Goal: Complete application form

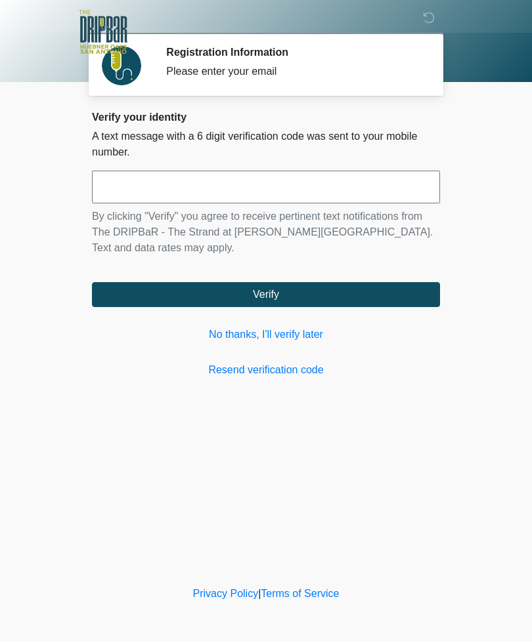
click at [121, 184] on input "text" at bounding box center [266, 187] width 348 height 33
type input "******"
click at [251, 293] on button "Verify" at bounding box center [266, 294] width 348 height 25
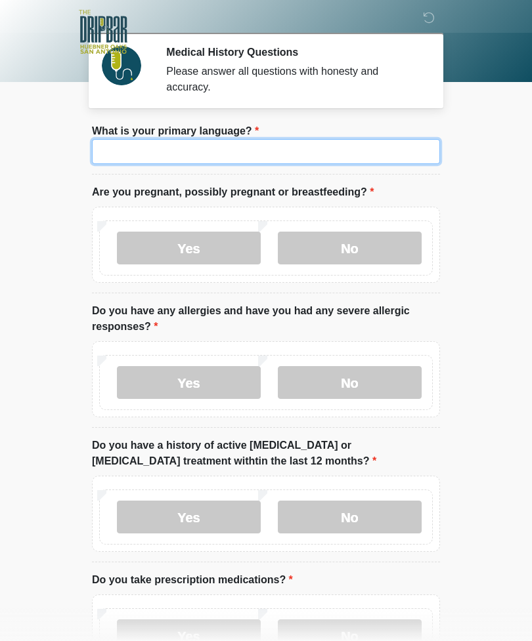
click at [128, 148] on input "What is your primary language?" at bounding box center [266, 151] width 348 height 25
type input "*******"
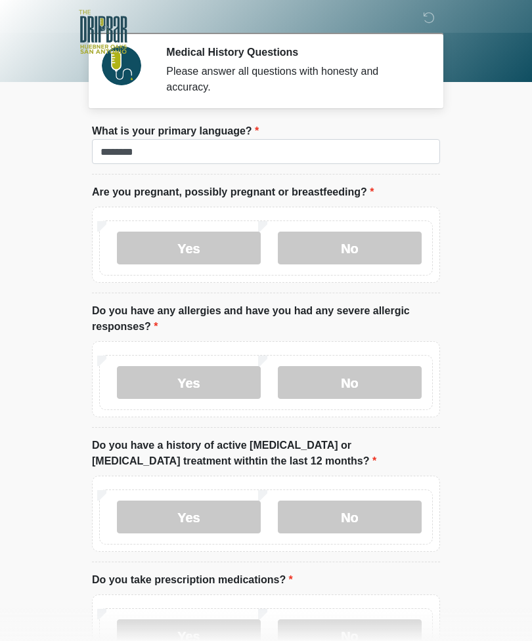
click at [339, 247] on label "No" at bounding box center [350, 248] width 144 height 33
click at [179, 377] on label "Yes" at bounding box center [189, 382] width 144 height 33
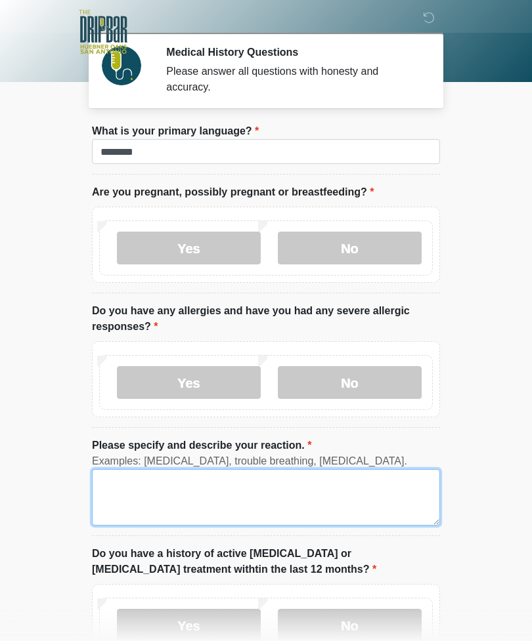
click at [134, 489] on textarea "Please specify and describe your reaction." at bounding box center [266, 497] width 348 height 56
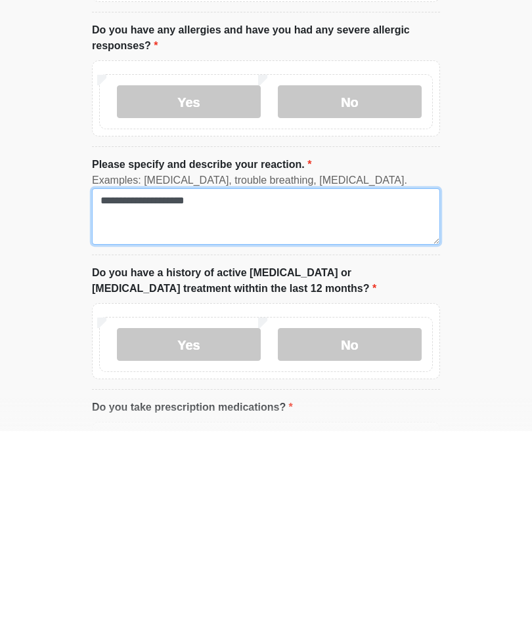
type textarea "**********"
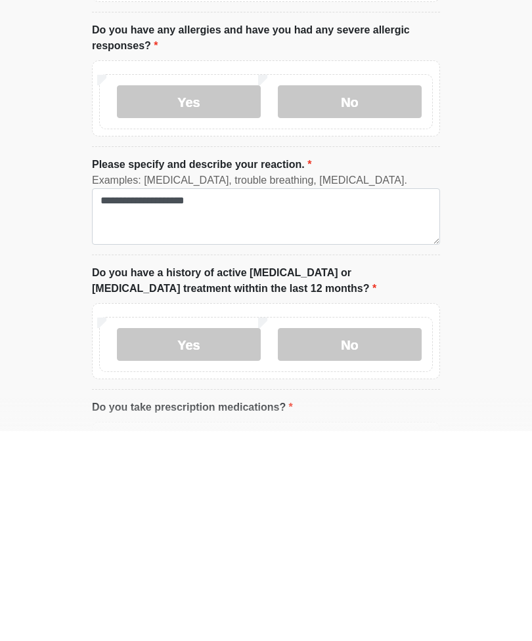
click at [341, 538] on label "No" at bounding box center [350, 554] width 144 height 33
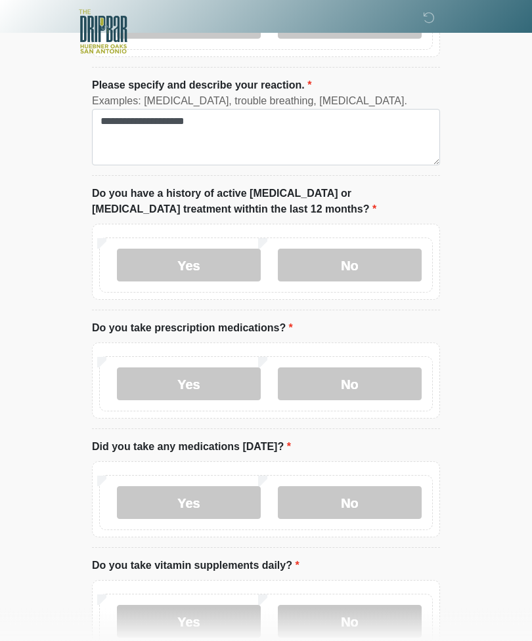
scroll to position [363, 0]
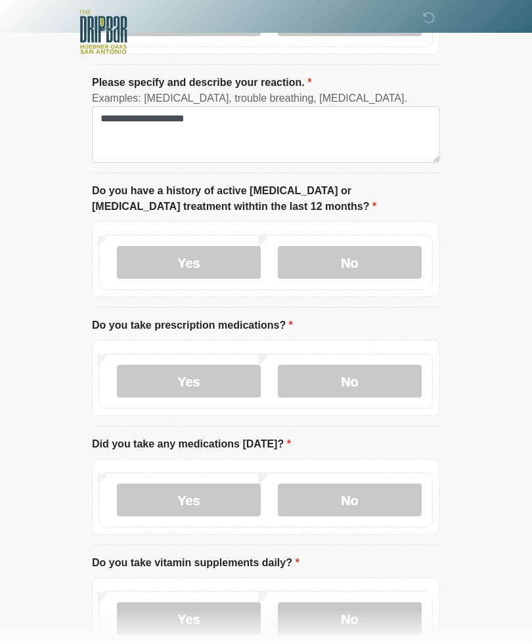
click at [175, 379] on label "Yes" at bounding box center [189, 381] width 144 height 33
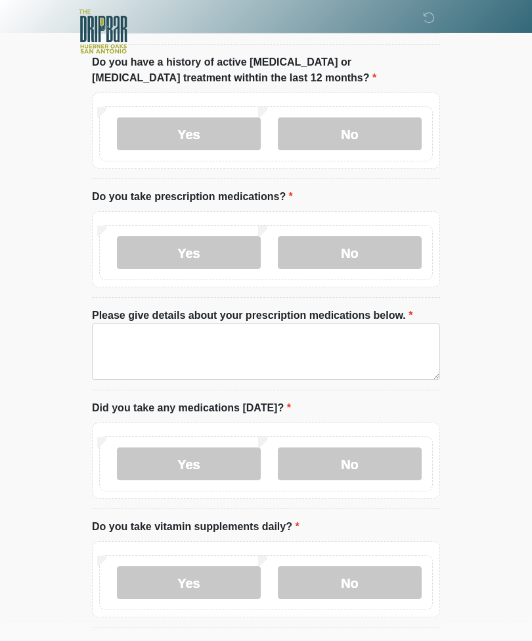
scroll to position [493, 0]
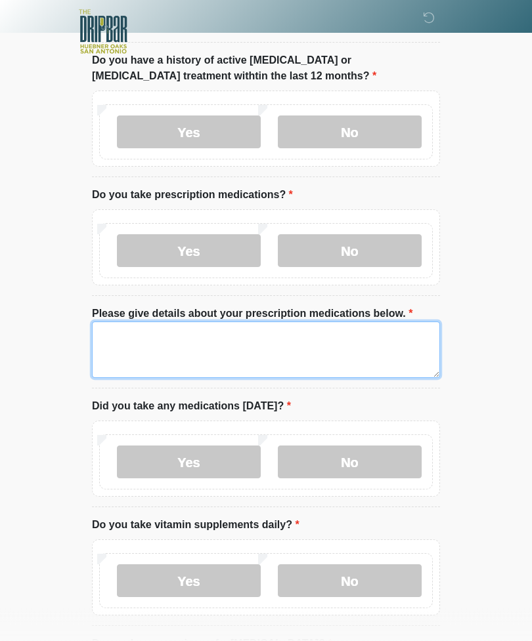
click at [113, 335] on textarea "Please give details about your prescription medications below." at bounding box center [266, 350] width 348 height 56
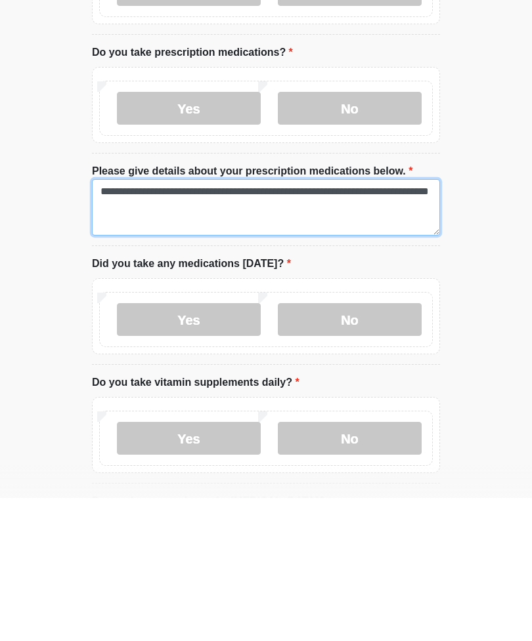
type textarea "**********"
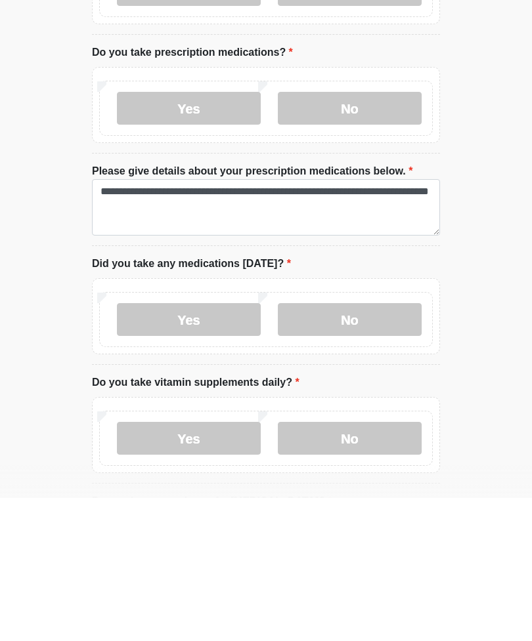
click at [188, 446] on label "Yes" at bounding box center [189, 462] width 144 height 33
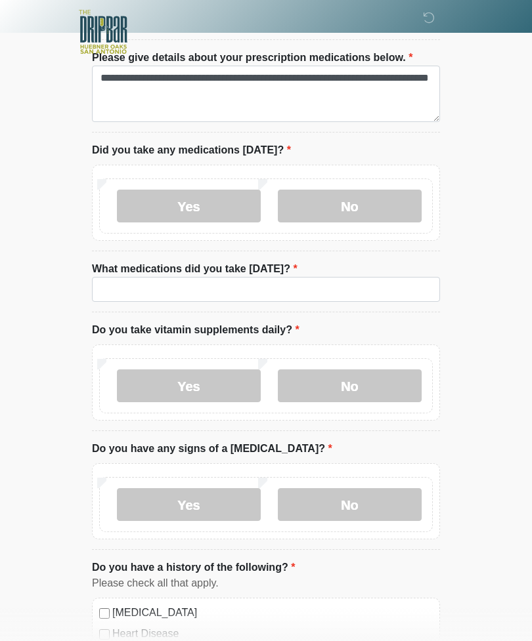
scroll to position [750, 0]
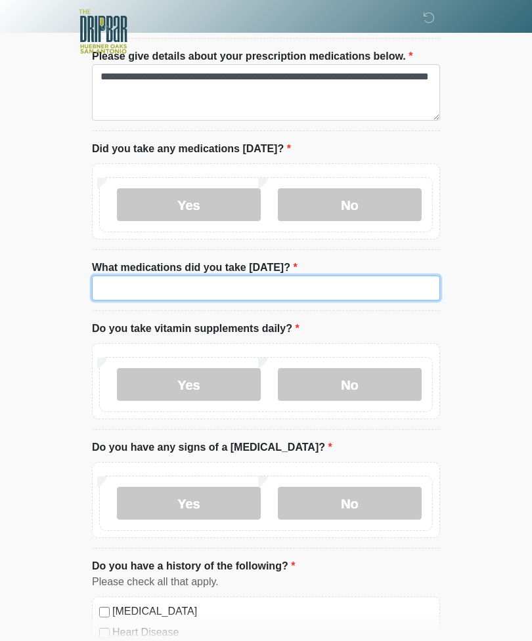
click at [125, 276] on input "What medications did you take today?" at bounding box center [266, 288] width 348 height 25
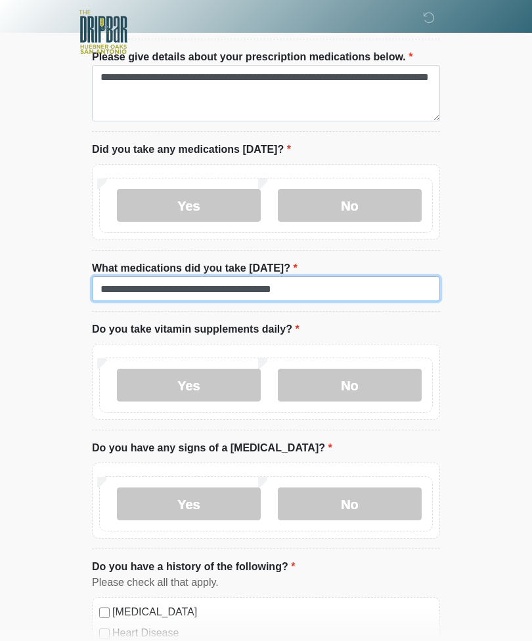
type input "**********"
click at [177, 383] on label "Yes" at bounding box center [189, 385] width 144 height 33
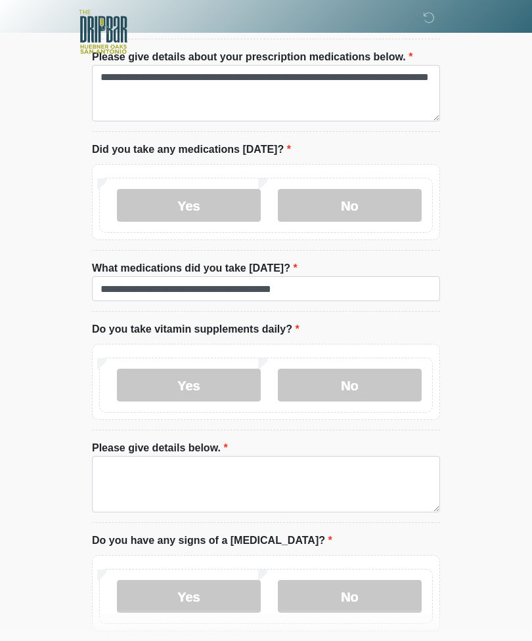
scroll to position [751, 0]
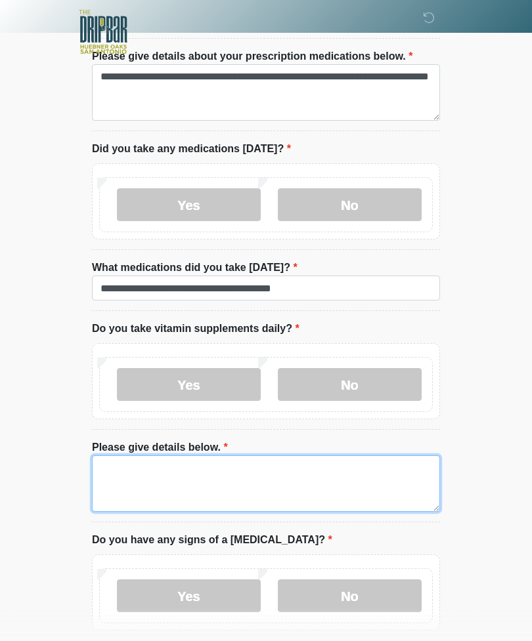
click at [119, 476] on textarea "Please give details below." at bounding box center [266, 483] width 348 height 56
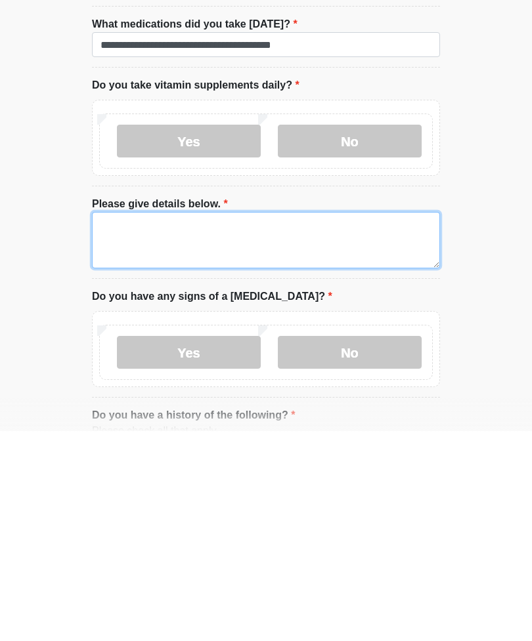
type textarea "*"
type textarea "**********"
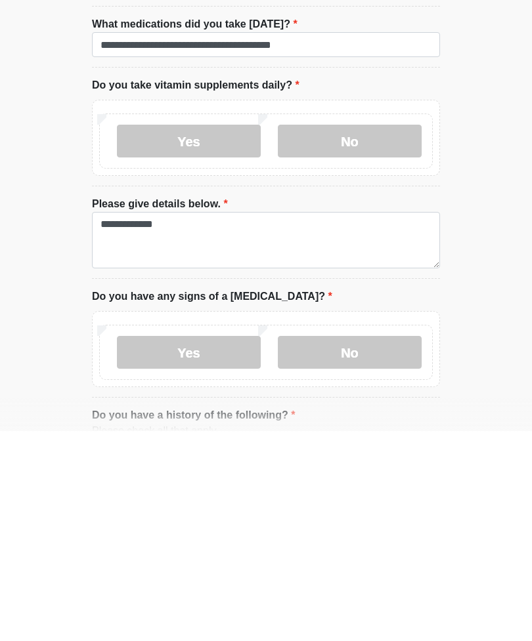
click at [333, 546] on label "No" at bounding box center [350, 562] width 144 height 33
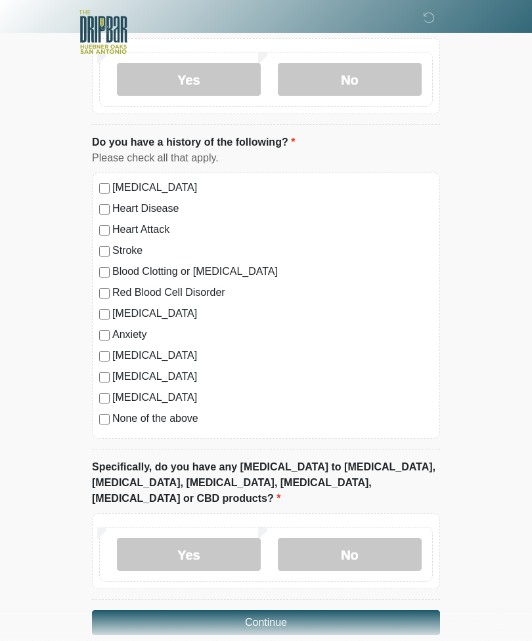
scroll to position [1270, 0]
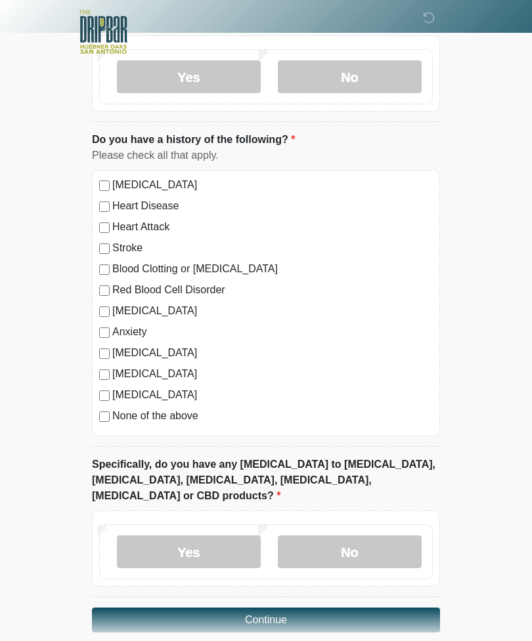
click at [346, 535] on label "No" at bounding box center [350, 551] width 144 height 33
click at [255, 608] on button "Continue" at bounding box center [266, 620] width 348 height 25
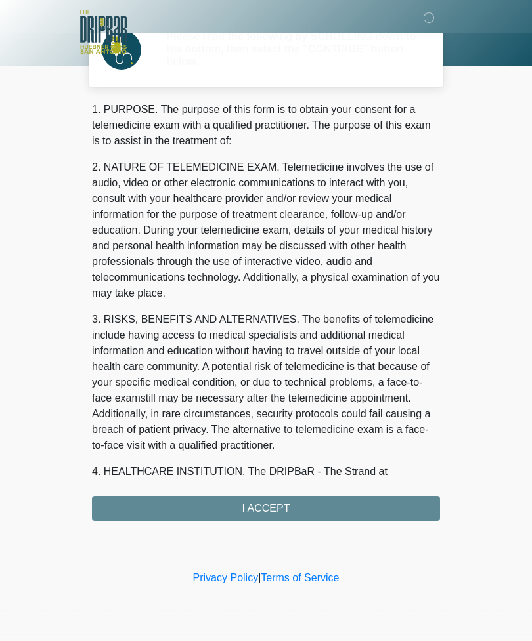
scroll to position [0, 0]
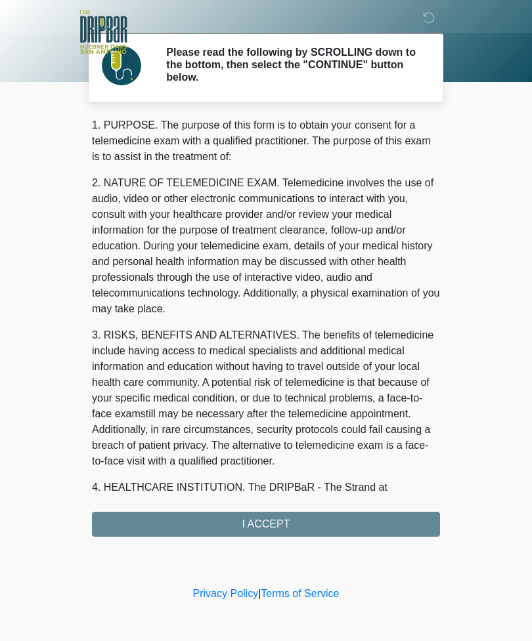
click at [263, 522] on div "1. PURPOSE. The purpose of this form is to obtain your consent for a telemedici…" at bounding box center [266, 326] width 348 height 419
click at [257, 518] on div "1. PURPOSE. The purpose of this form is to obtain your consent for a telemedici…" at bounding box center [266, 326] width 348 height 419
click at [247, 518] on div "1. PURPOSE. The purpose of this form is to obtain your consent for a telemedici…" at bounding box center [266, 326] width 348 height 419
click at [254, 526] on div "1. PURPOSE. The purpose of this form is to obtain your consent for a telemedici…" at bounding box center [266, 326] width 348 height 419
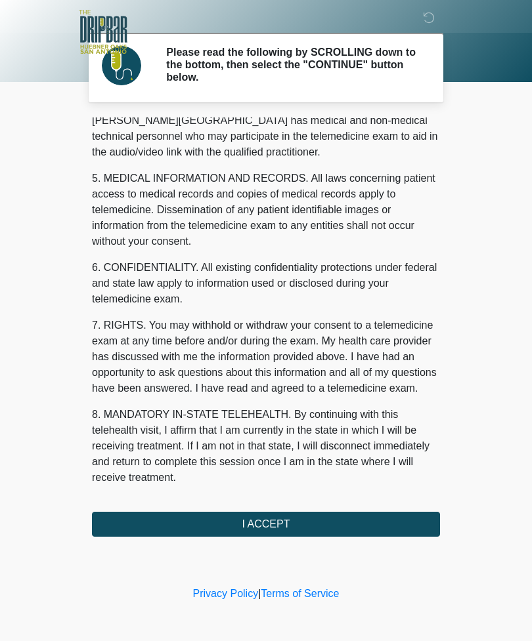
scroll to position [398, 0]
click at [256, 519] on button "I ACCEPT" at bounding box center [266, 524] width 348 height 25
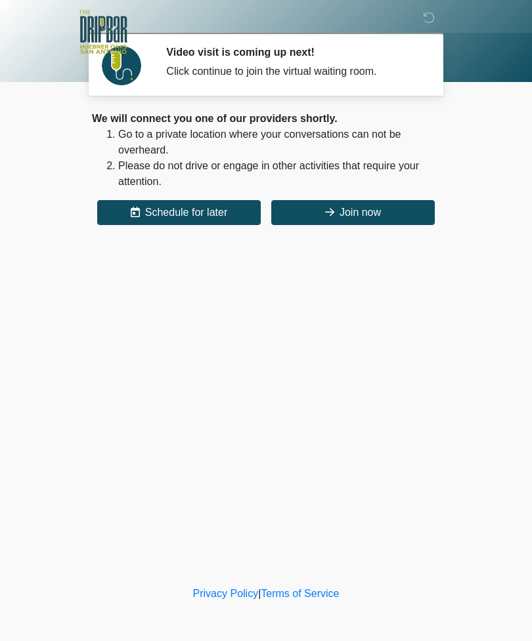
click at [341, 195] on div "We will connect you one of our providers shortly. Go to a private location wher…" at bounding box center [266, 168] width 348 height 114
click at [350, 203] on button "Join now" at bounding box center [352, 212] width 163 height 25
